Goal: Answer question/provide support

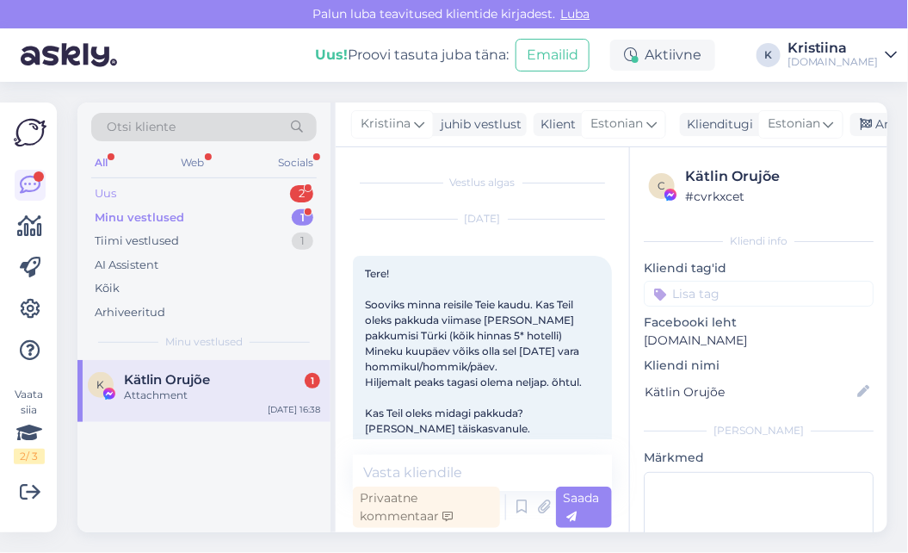
scroll to position [13002, 0]
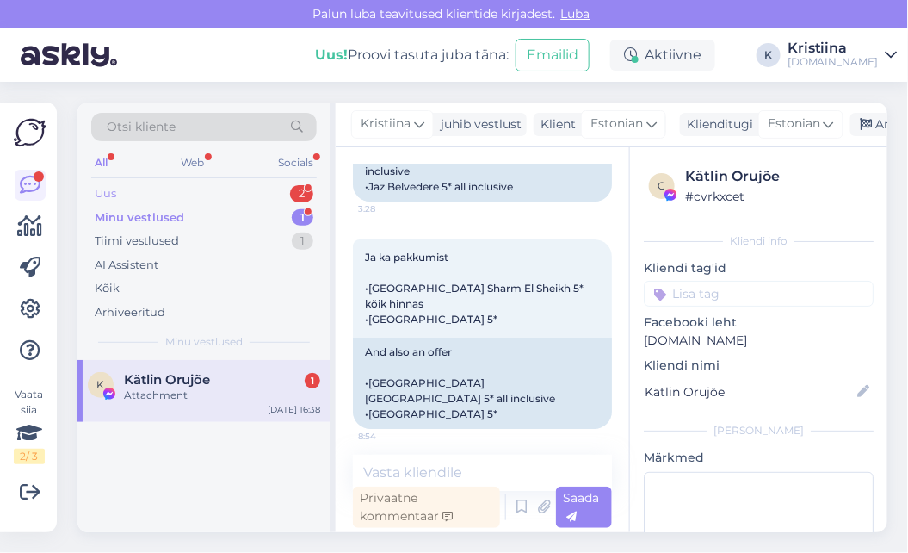
click at [219, 193] on div "Uus 2" at bounding box center [204, 194] width 226 height 24
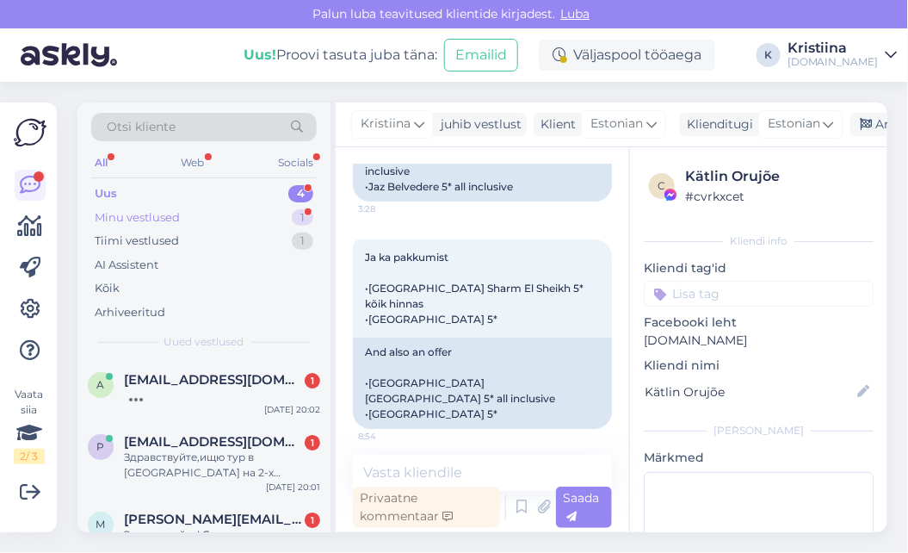
click at [228, 215] on div "Minu vestlused 1" at bounding box center [204, 218] width 226 height 24
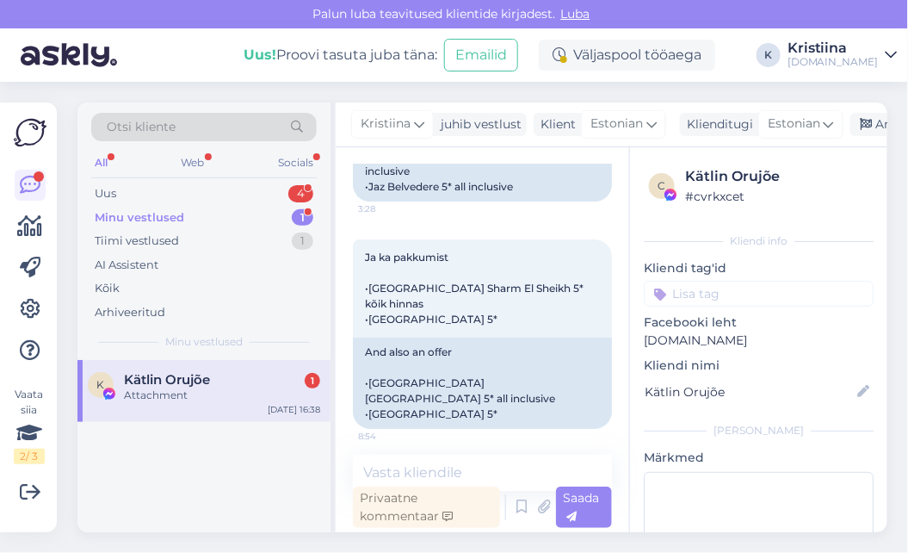
click at [208, 384] on span "Kätlin Orujõe" at bounding box center [167, 379] width 86 height 15
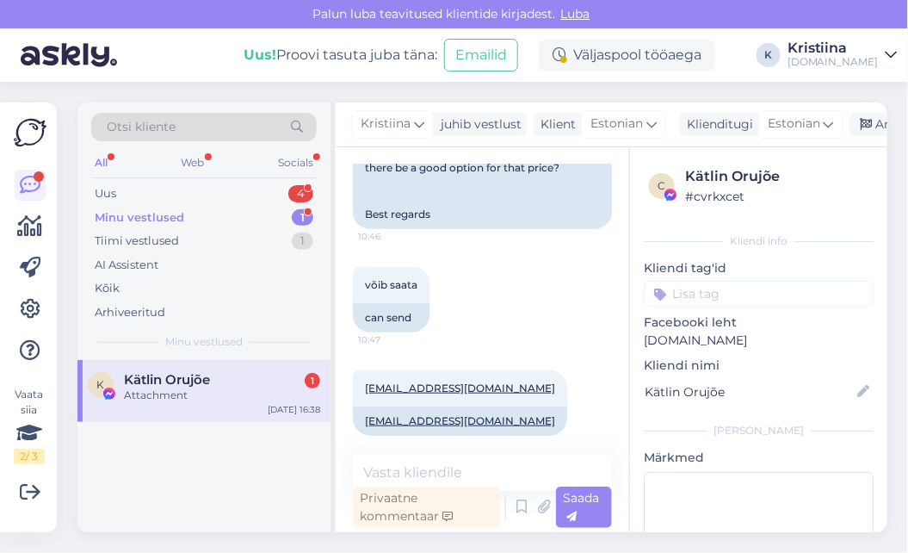
scroll to position [11758, 0]
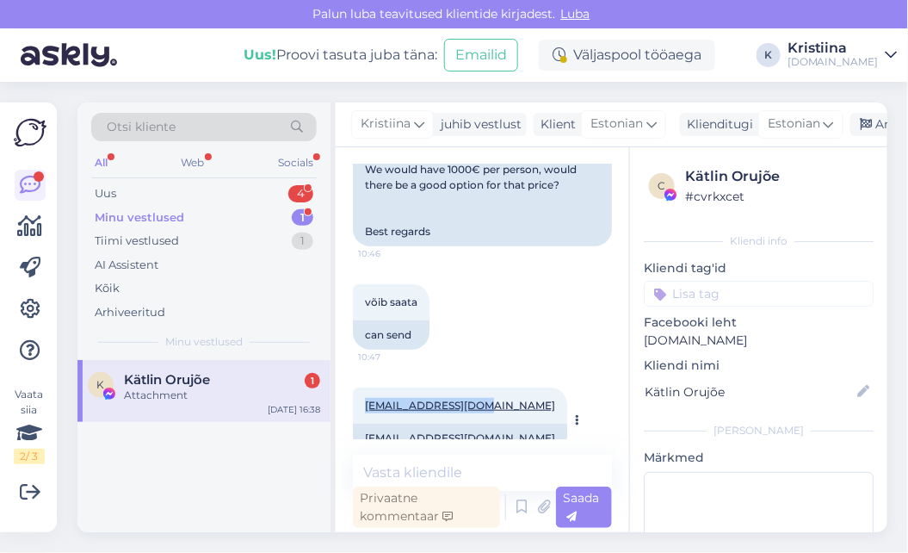
drag, startPoint x: 480, startPoint y: 265, endPoint x: 363, endPoint y: 265, distance: 117.1
click at [363, 387] on div "[EMAIL_ADDRESS][DOMAIN_NAME] 10:47" at bounding box center [460, 405] width 214 height 36
copy link "[EMAIL_ADDRESS][DOMAIN_NAME]"
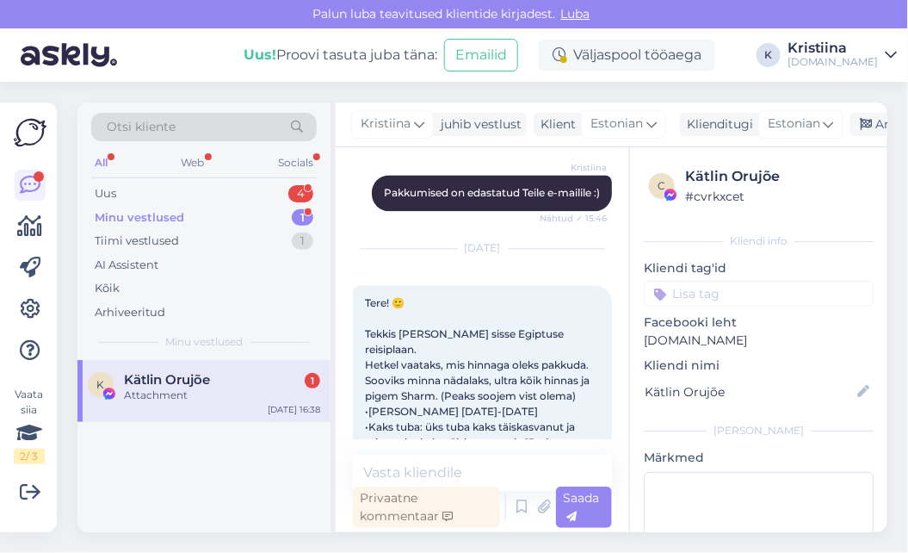
scroll to position [10706, 0]
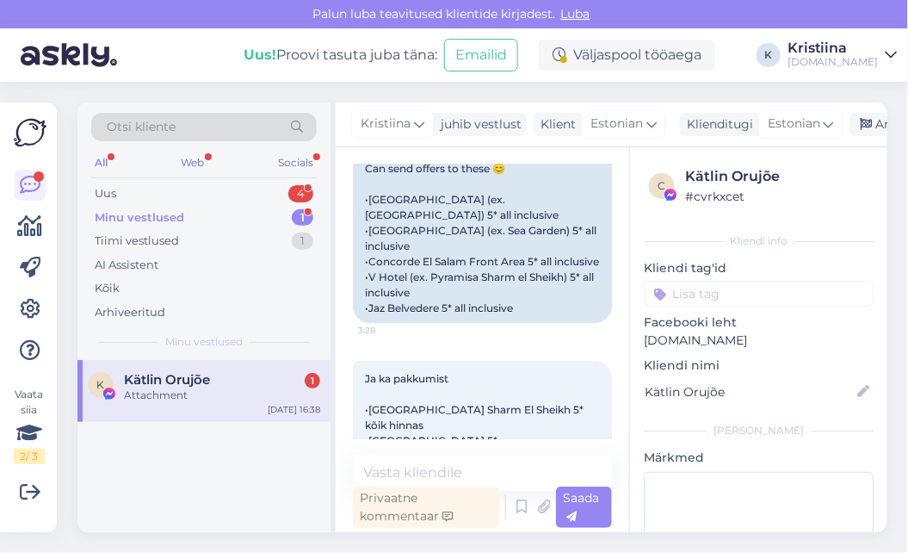
scroll to position [13002, 0]
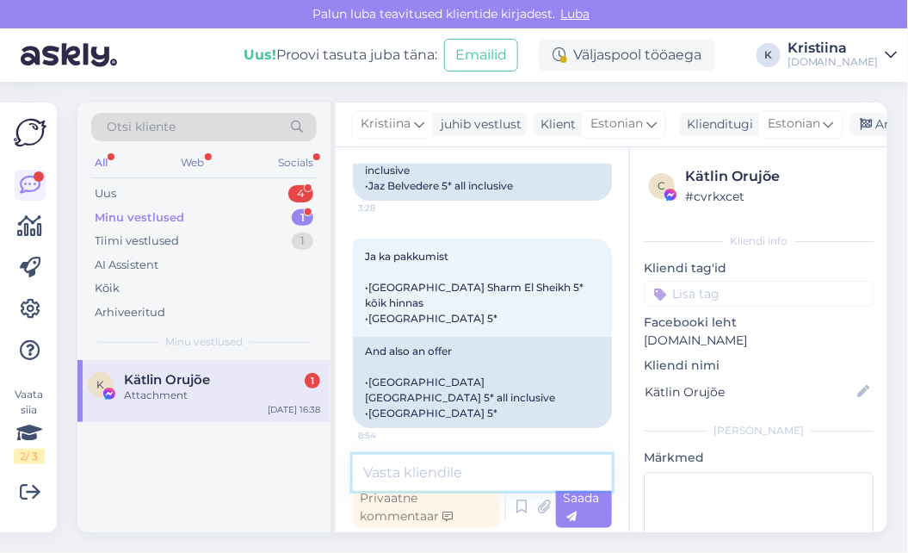
click at [454, 468] on textarea at bounding box center [482, 473] width 259 height 36
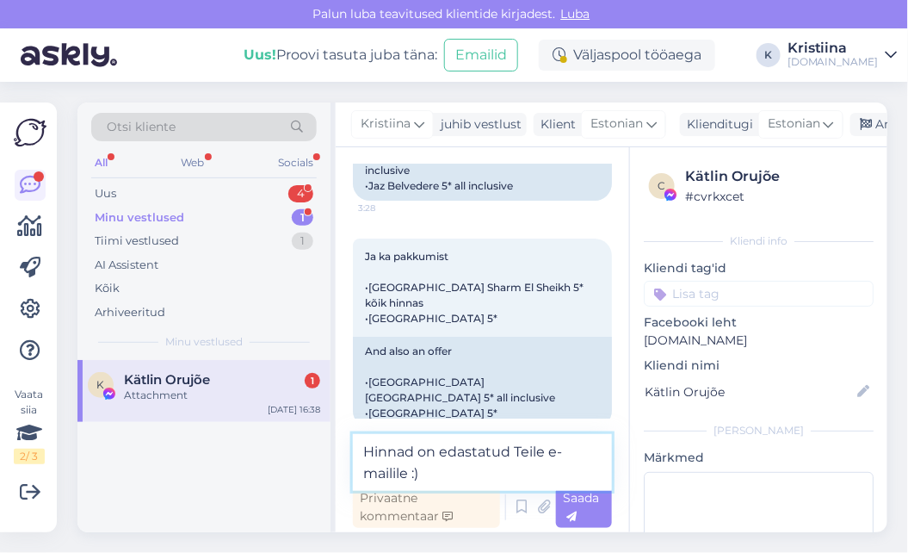
type textarea "Hinnad on edastatud Teile e-mailile :)"
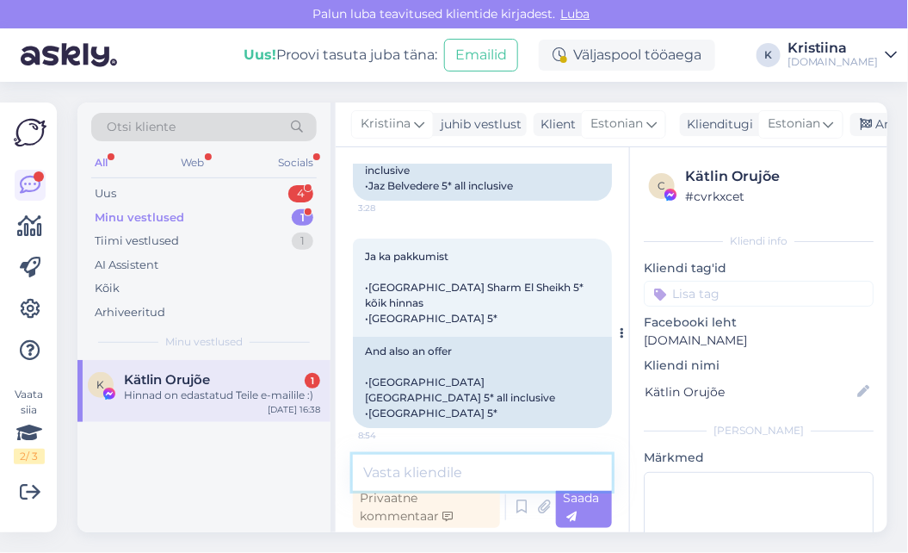
scroll to position [13077, 0]
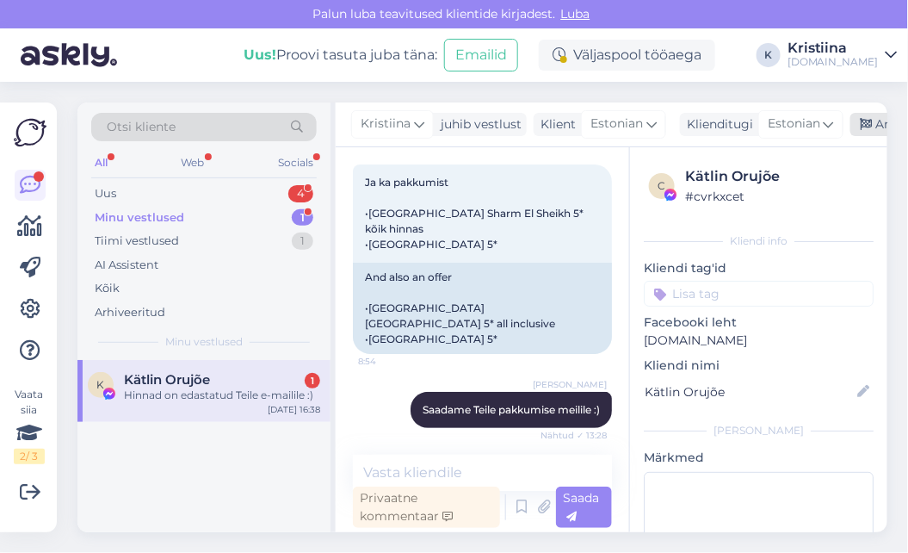
click at [857, 124] on div "Arhiveeri vestlus" at bounding box center [917, 124] width 133 height 23
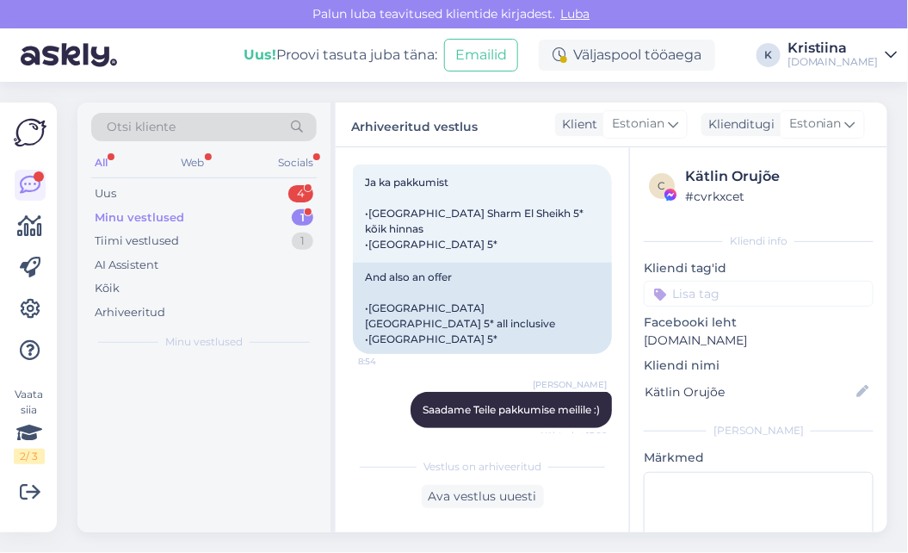
scroll to position [13082, 0]
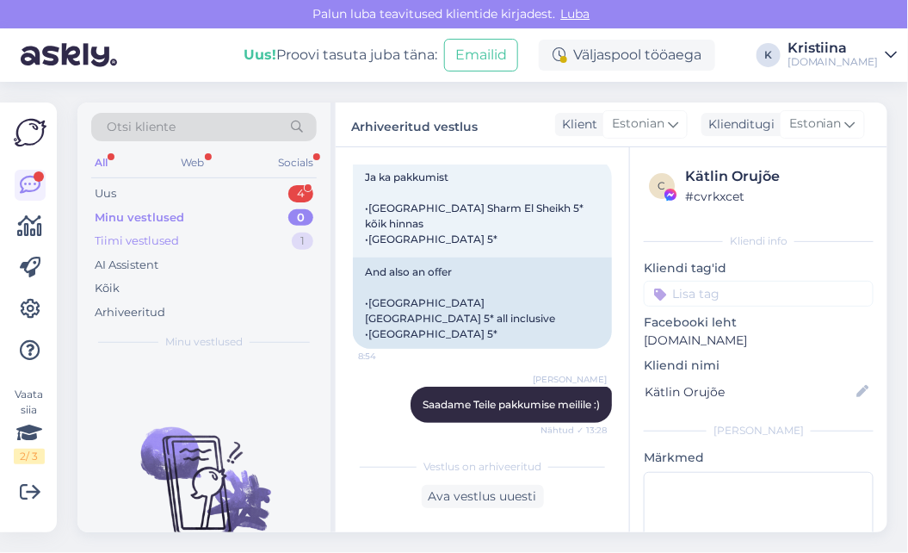
click at [216, 239] on div "Tiimi vestlused 1" at bounding box center [204, 241] width 226 height 24
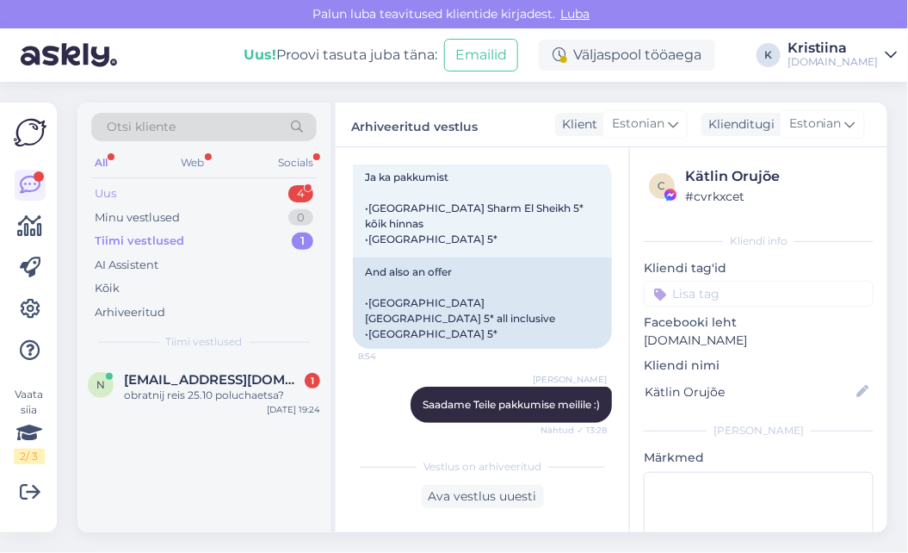
click at [189, 192] on div "Uus 4" at bounding box center [204, 194] width 226 height 24
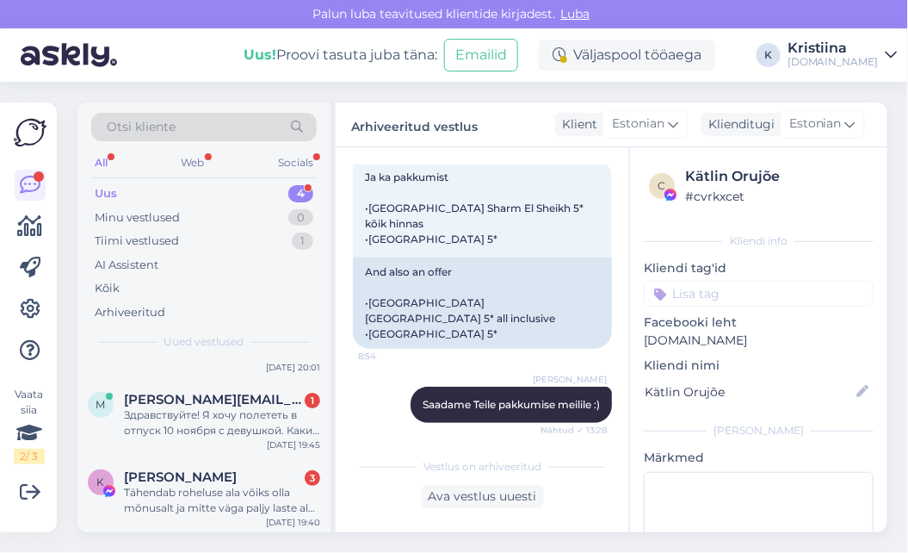
scroll to position [136, 0]
